Goal: Task Accomplishment & Management: Manage account settings

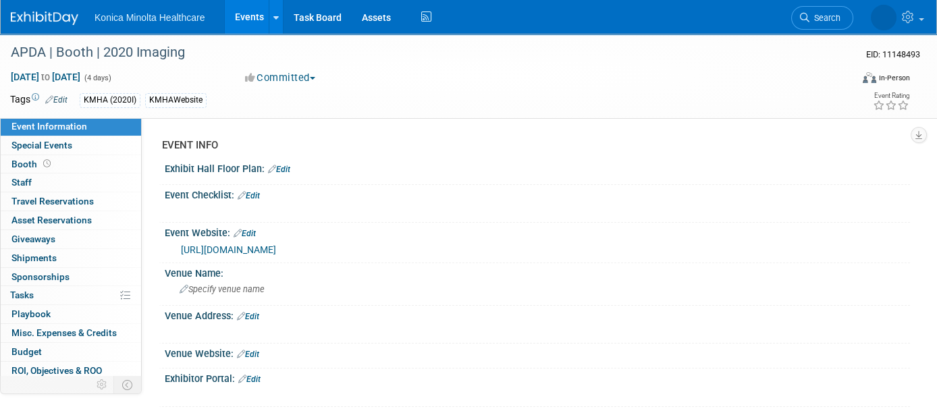
click at [250, 12] on link "Events" at bounding box center [249, 17] width 49 height 34
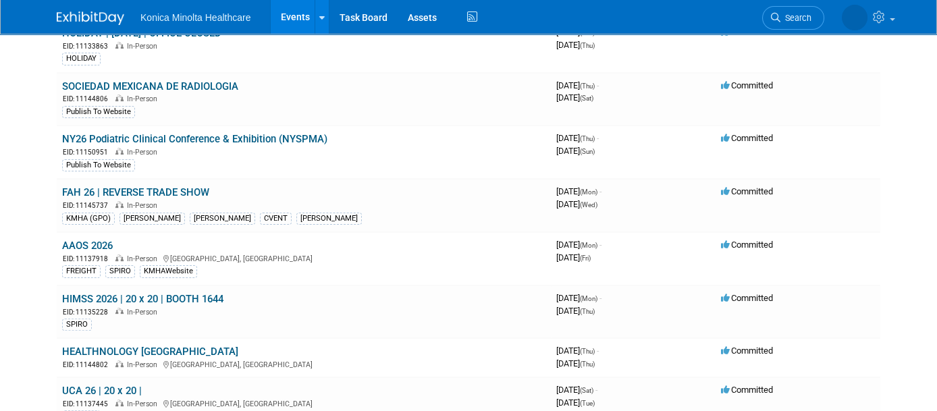
scroll to position [928, 0]
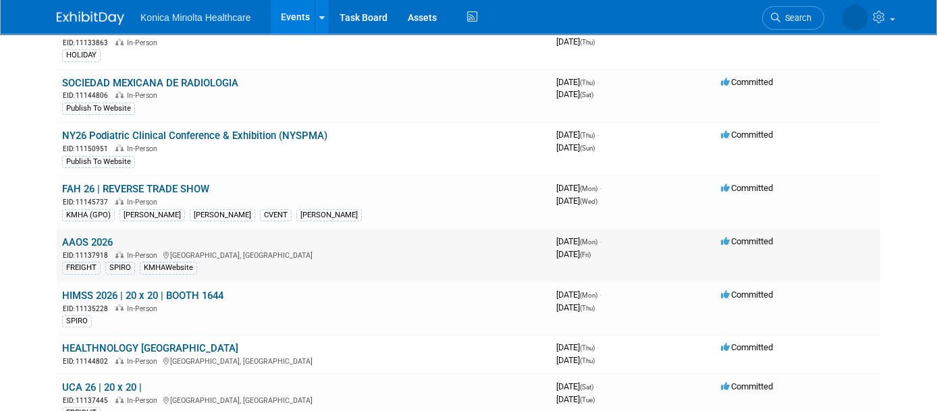
click at [84, 236] on link "AAOS 2026" at bounding box center [87, 242] width 51 height 12
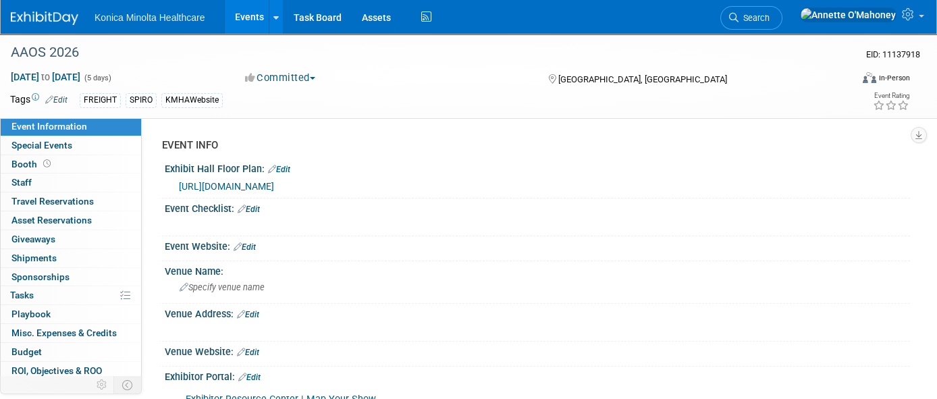
click at [232, 98] on div "FREIGHT SPIRO KMHAWebsite" at bounding box center [418, 100] width 677 height 15
click at [57, 97] on link "Edit" at bounding box center [56, 99] width 22 height 9
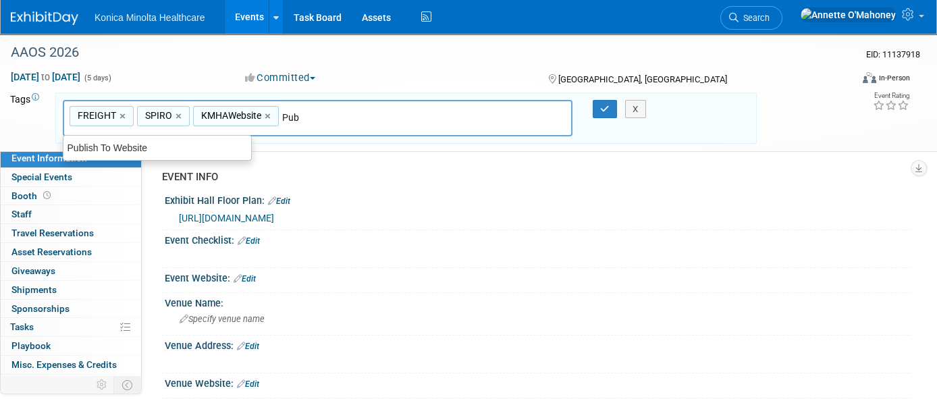
type input "Publ"
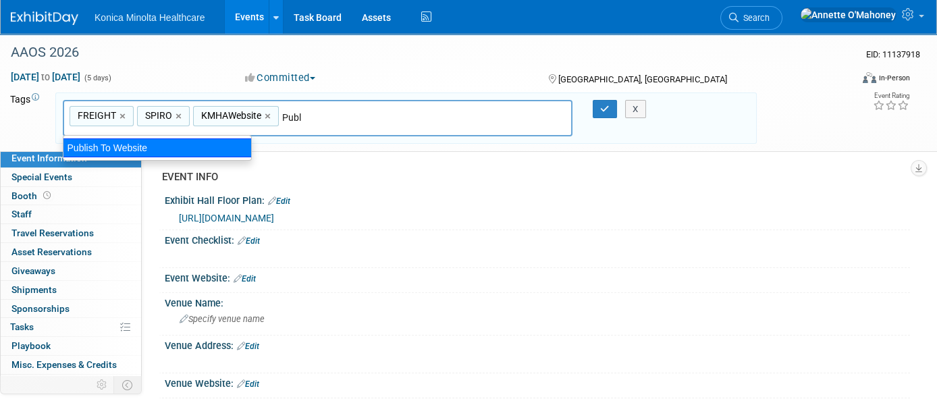
click at [78, 152] on div "Publish To Website" at bounding box center [157, 147] width 189 height 19
type input "FREIGHT, SPIRO, KMHAWebsite, Publish To Website"
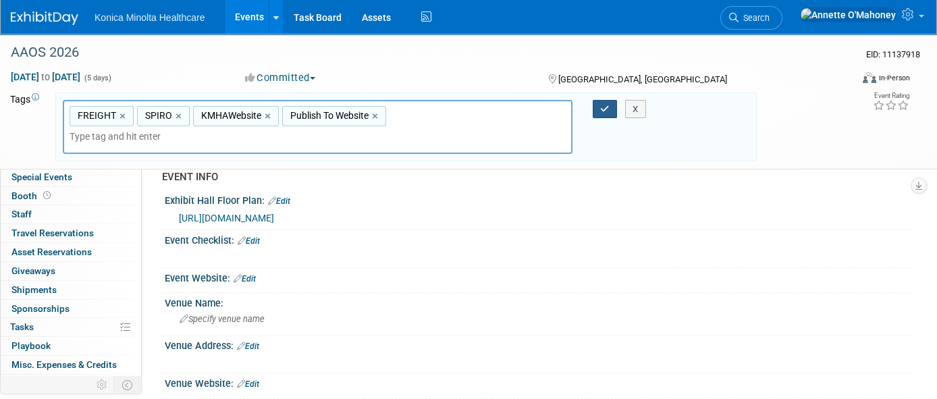
click at [605, 105] on icon "button" at bounding box center [604, 109] width 9 height 9
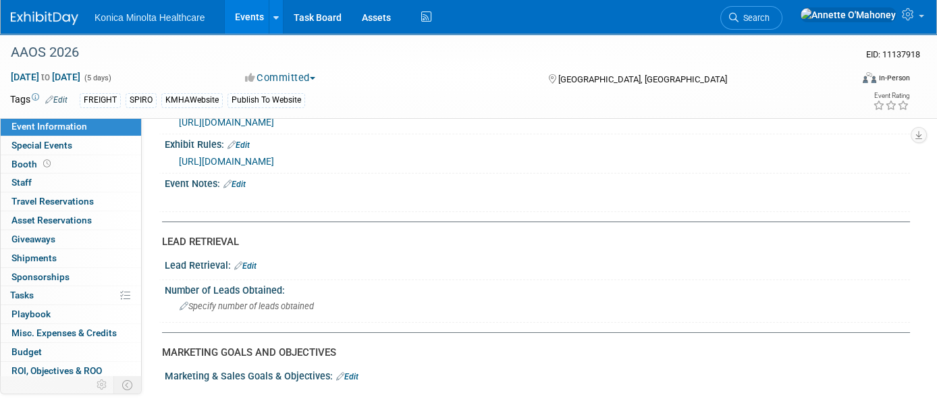
scroll to position [759, 0]
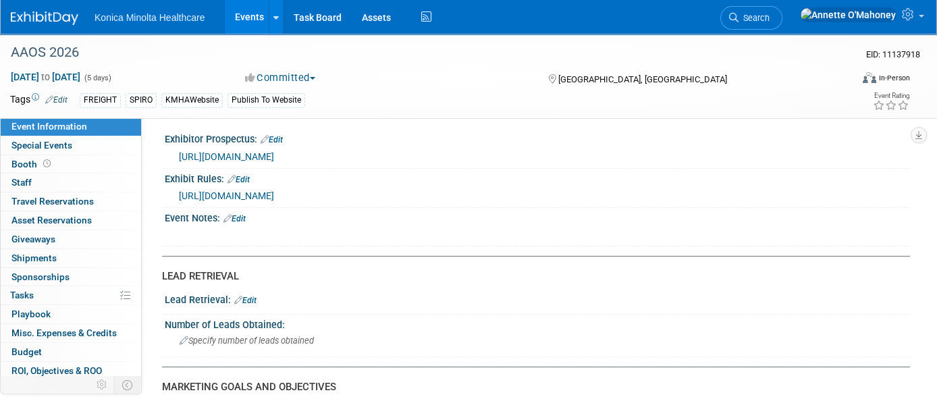
click at [274, 162] on span "[URL][DOMAIN_NAME]" at bounding box center [226, 156] width 95 height 11
click at [274, 201] on span "[URL][DOMAIN_NAME]" at bounding box center [226, 195] width 95 height 11
click at [484, 163] on div "[URL][DOMAIN_NAME]" at bounding box center [539, 155] width 721 height 15
click at [274, 162] on span "[URL][DOMAIN_NAME]" at bounding box center [226, 156] width 95 height 11
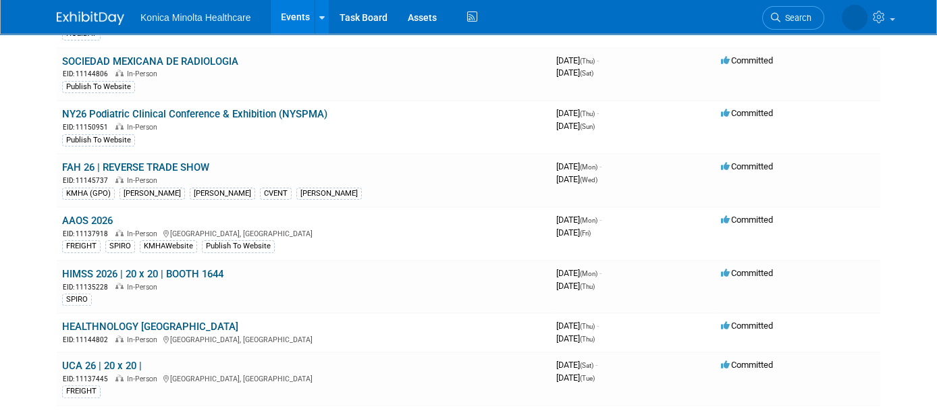
scroll to position [1012, 0]
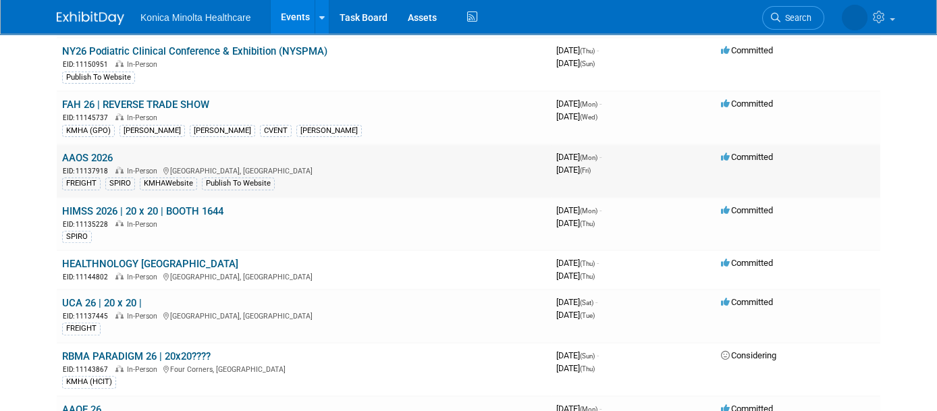
click at [84, 152] on link "AAOS 2026" at bounding box center [87, 158] width 51 height 12
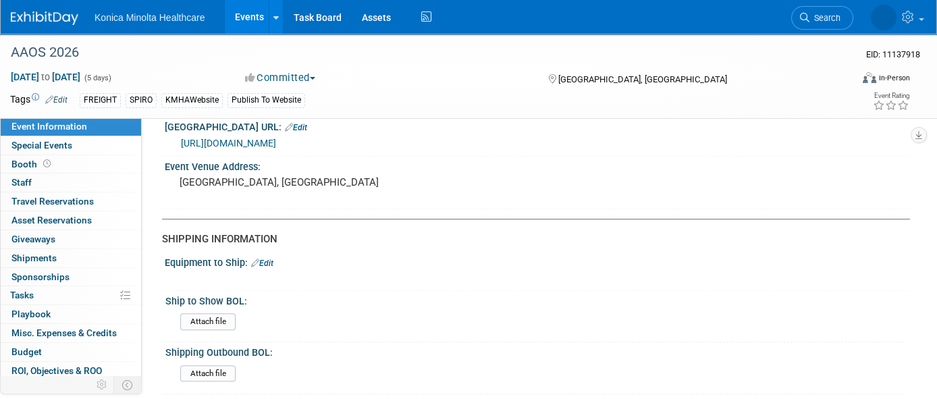
scroll to position [1265, 0]
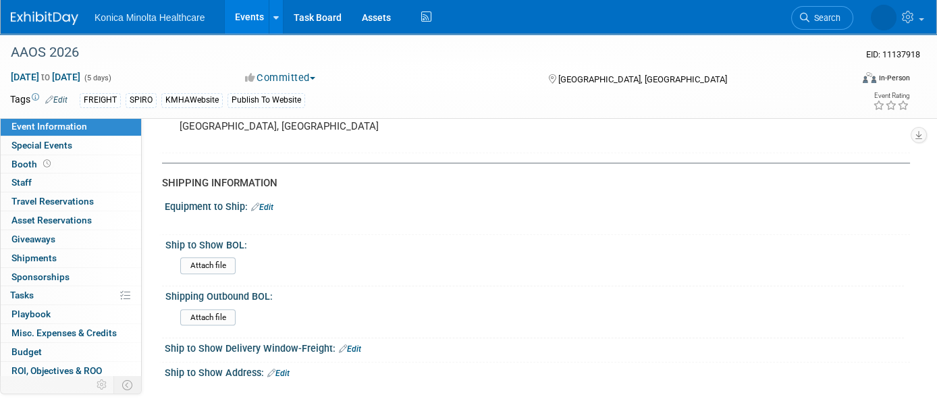
click at [276, 92] on link "[URL][DOMAIN_NAME]" at bounding box center [228, 87] width 95 height 11
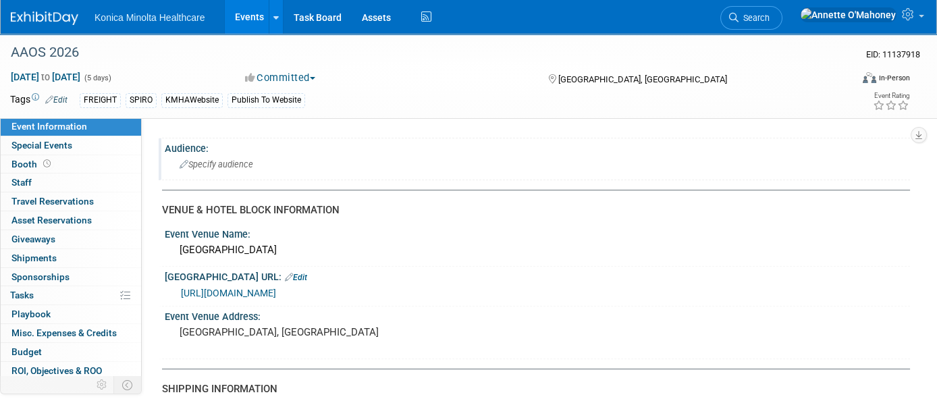
scroll to position [1143, 0]
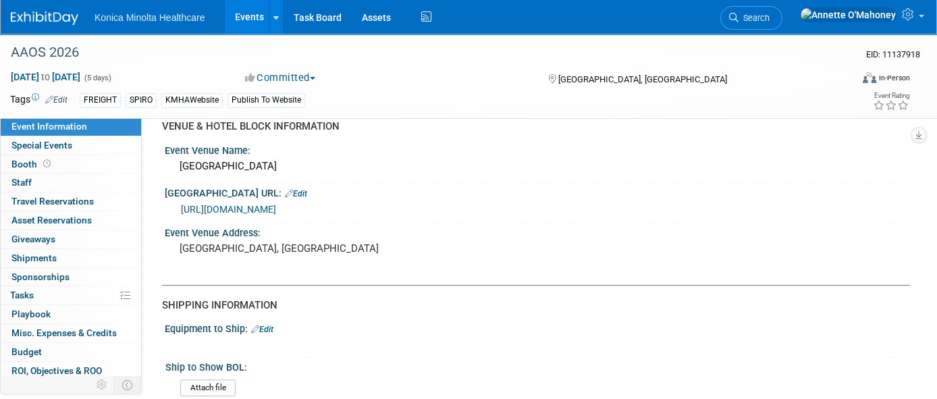
click at [285, 198] on link "Edit" at bounding box center [296, 193] width 22 height 9
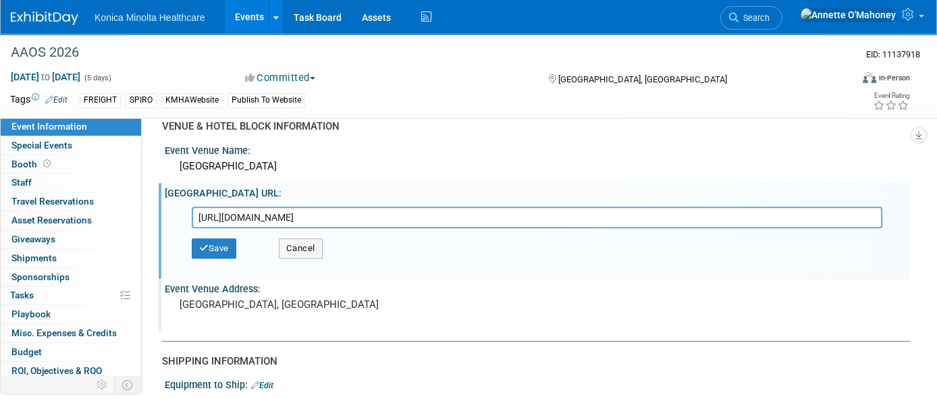
click at [248, 296] on div "Event Venue Address:" at bounding box center [537, 287] width 745 height 17
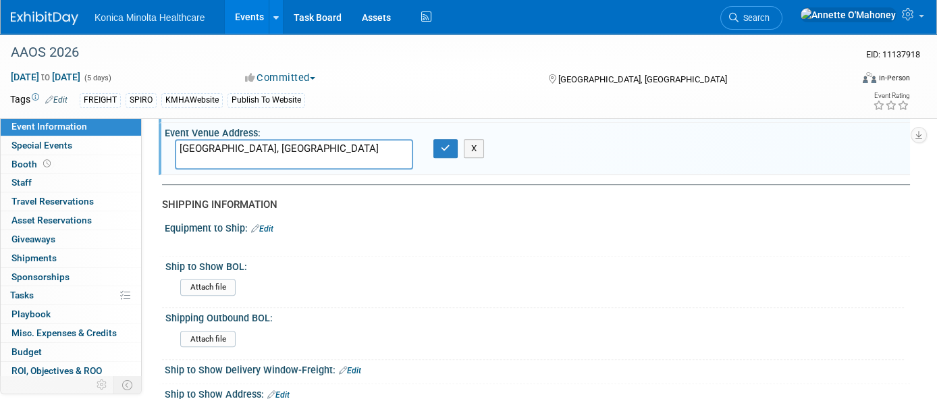
scroll to position [1312, 0]
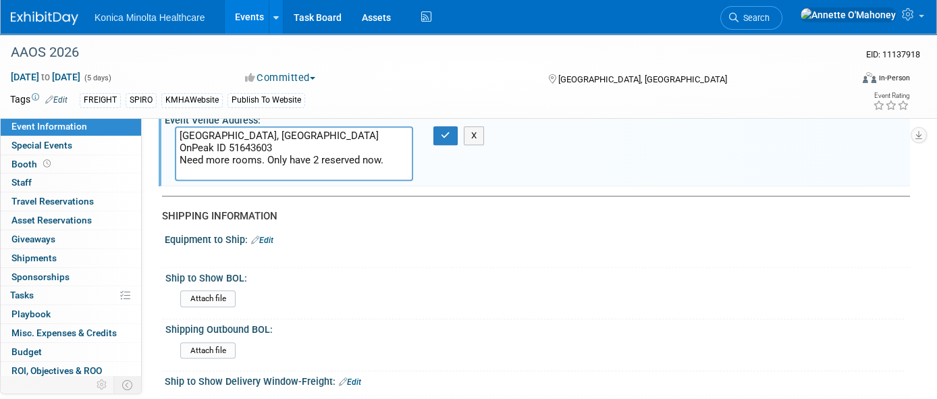
type textarea "[GEOGRAPHIC_DATA], [GEOGRAPHIC_DATA] OnPeak ID 51643603 Need more rooms. Only h…"
click at [443, 181] on div "[GEOGRAPHIC_DATA], [GEOGRAPHIC_DATA] OnPeak ID 51643603 Need more rooms. Only h…" at bounding box center [320, 153] width 310 height 55
click at [447, 140] on icon "button" at bounding box center [445, 135] width 9 height 9
